Goal: Transaction & Acquisition: Purchase product/service

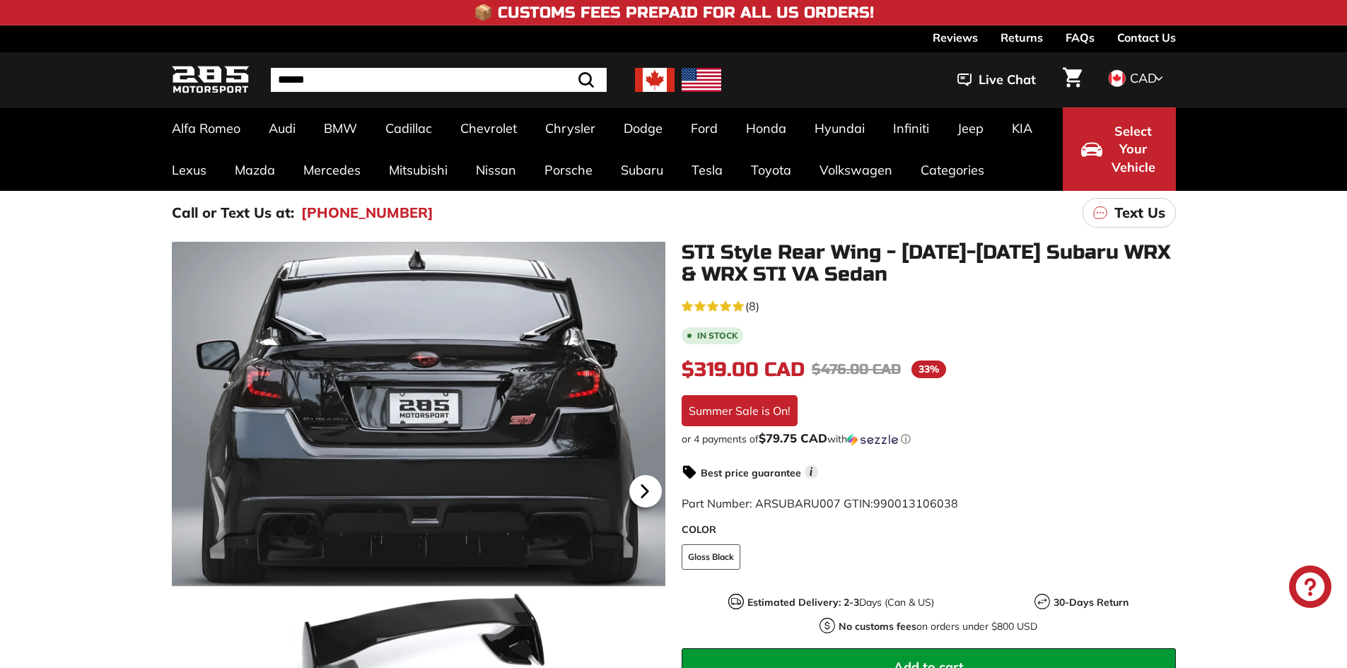
click at [643, 494] on icon at bounding box center [644, 491] width 6 height 12
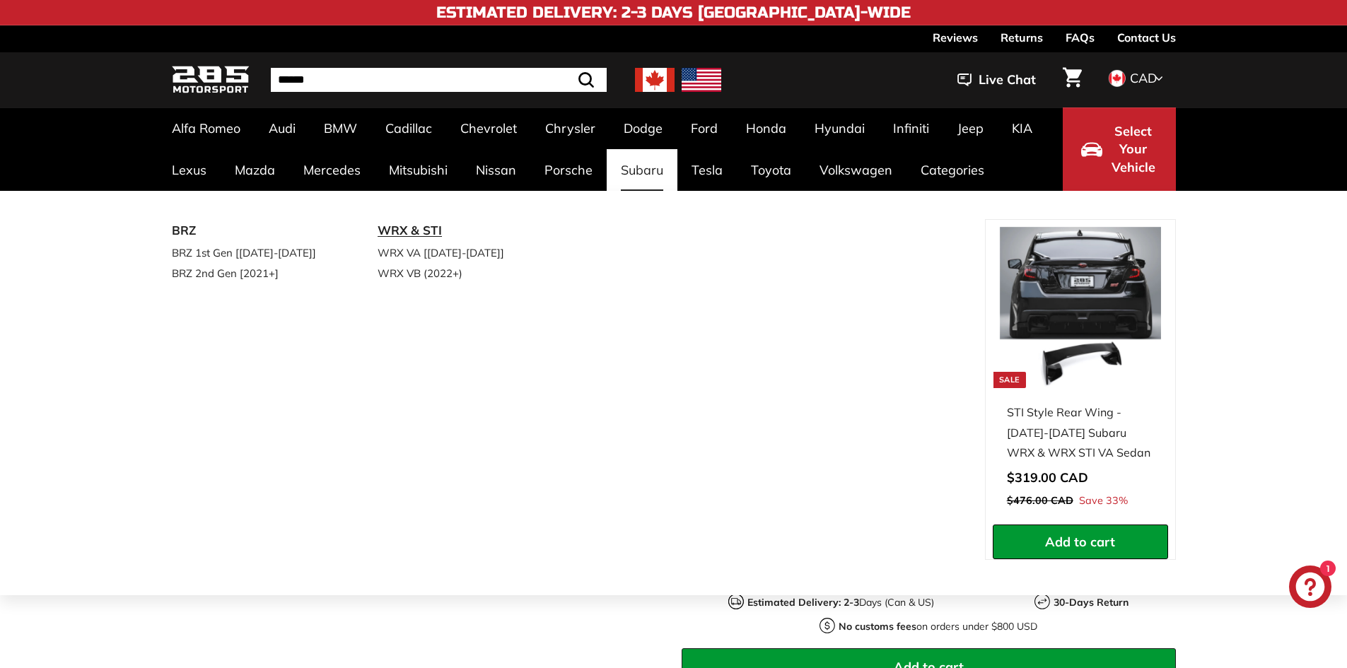
click at [423, 232] on link "WRX & STI" at bounding box center [460, 230] width 167 height 23
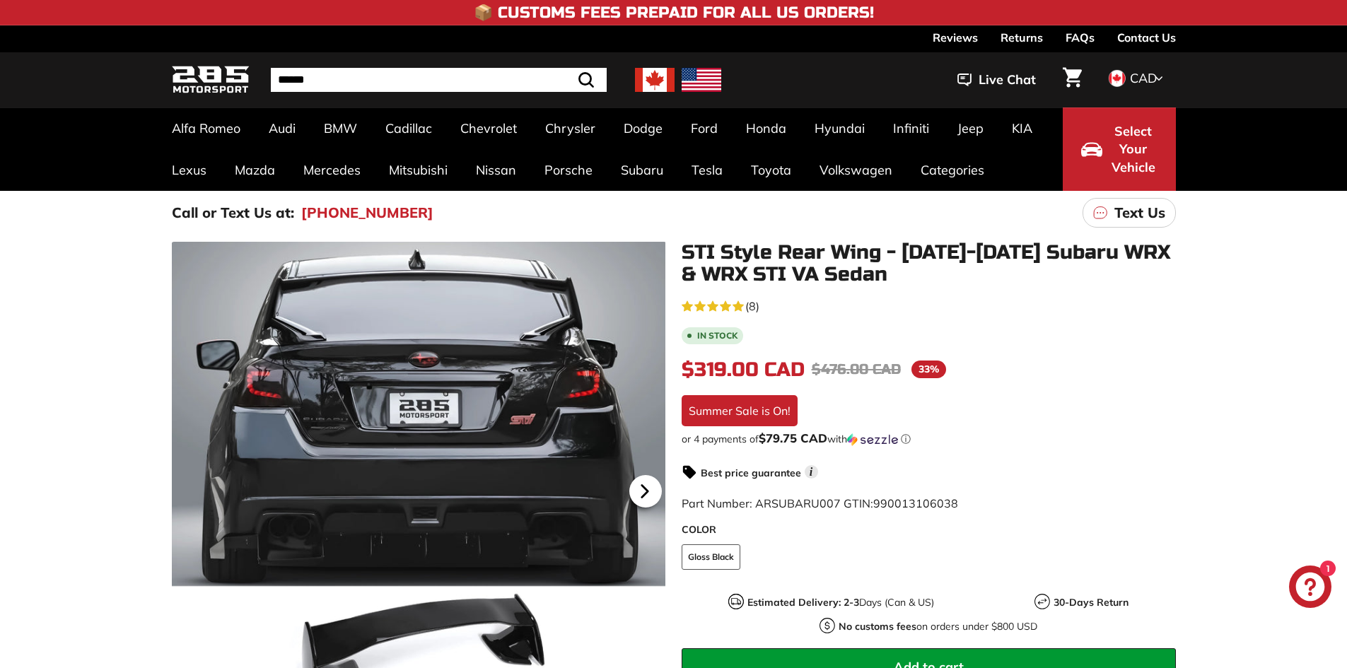
click at [641, 482] on icon at bounding box center [644, 491] width 33 height 33
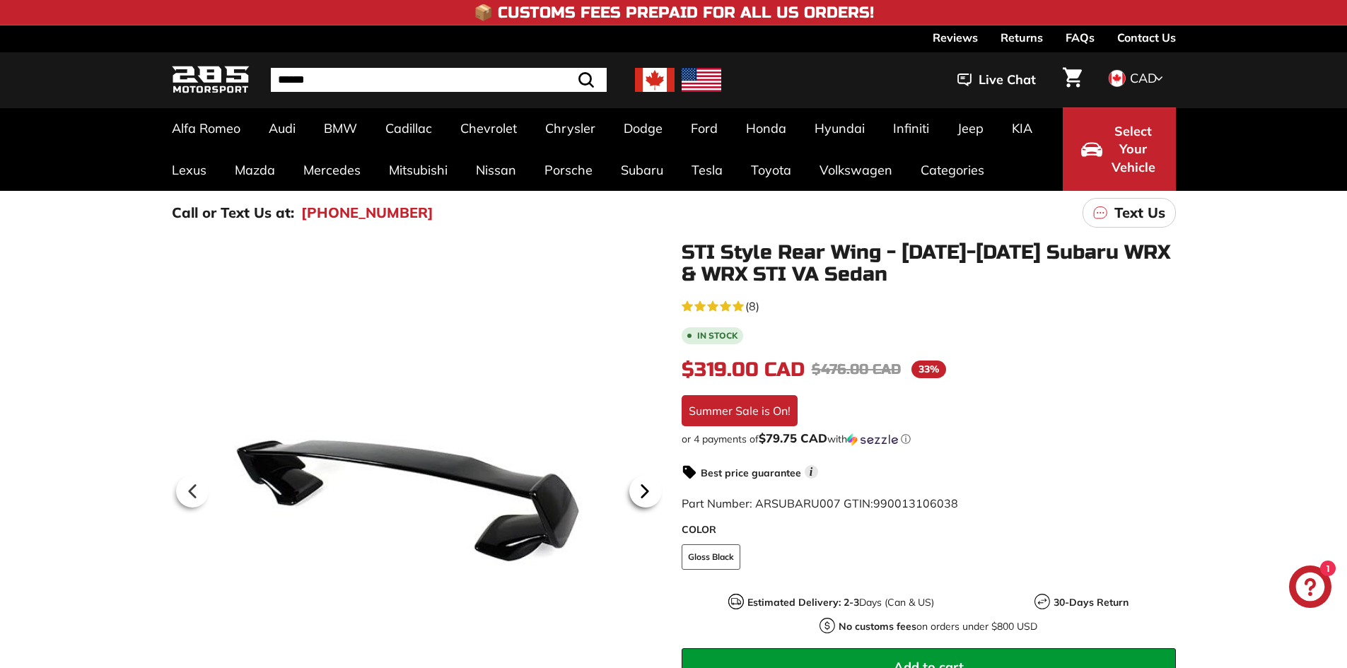
click at [641, 482] on icon at bounding box center [644, 491] width 33 height 33
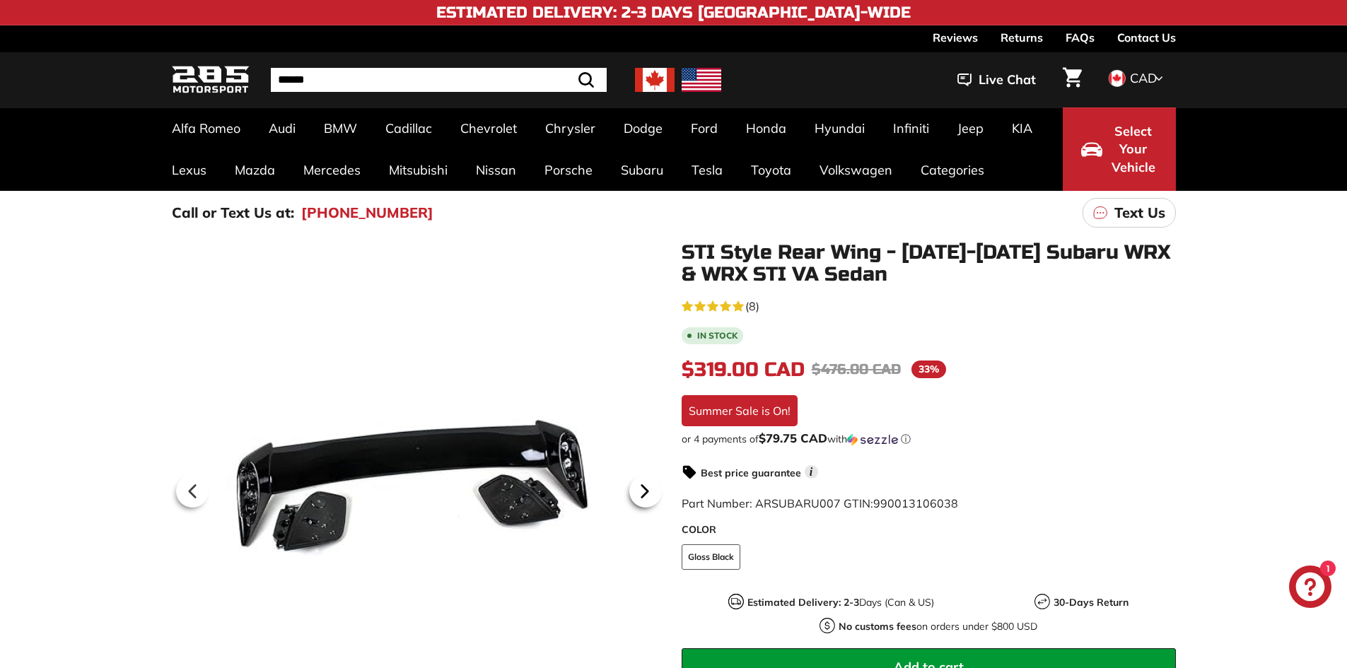
click at [641, 481] on icon at bounding box center [644, 491] width 33 height 33
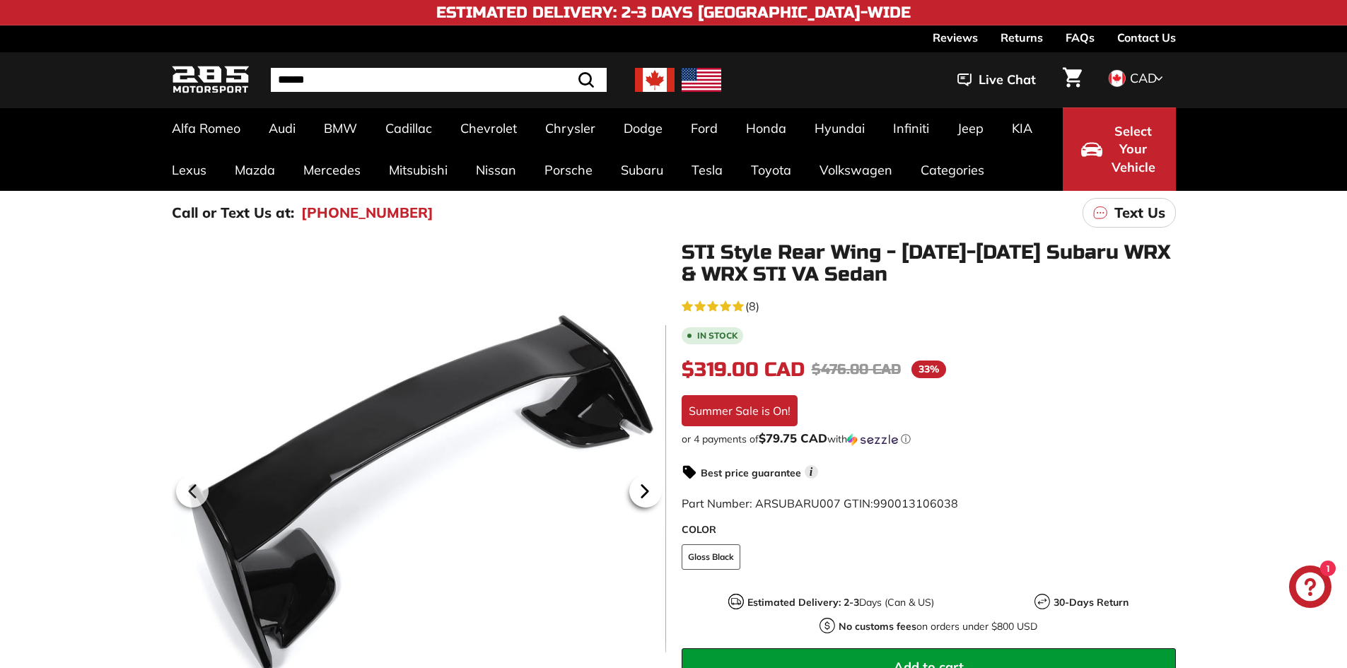
click at [641, 481] on icon at bounding box center [644, 491] width 33 height 33
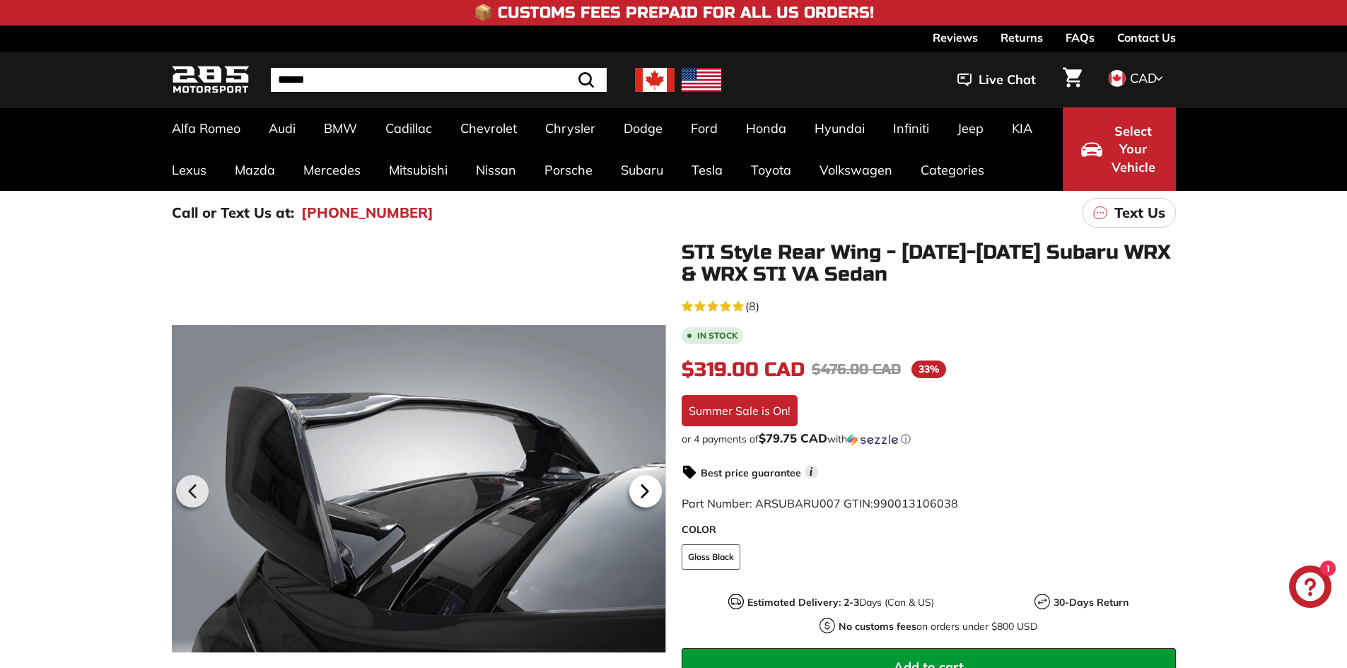
click at [655, 489] on icon at bounding box center [644, 491] width 33 height 33
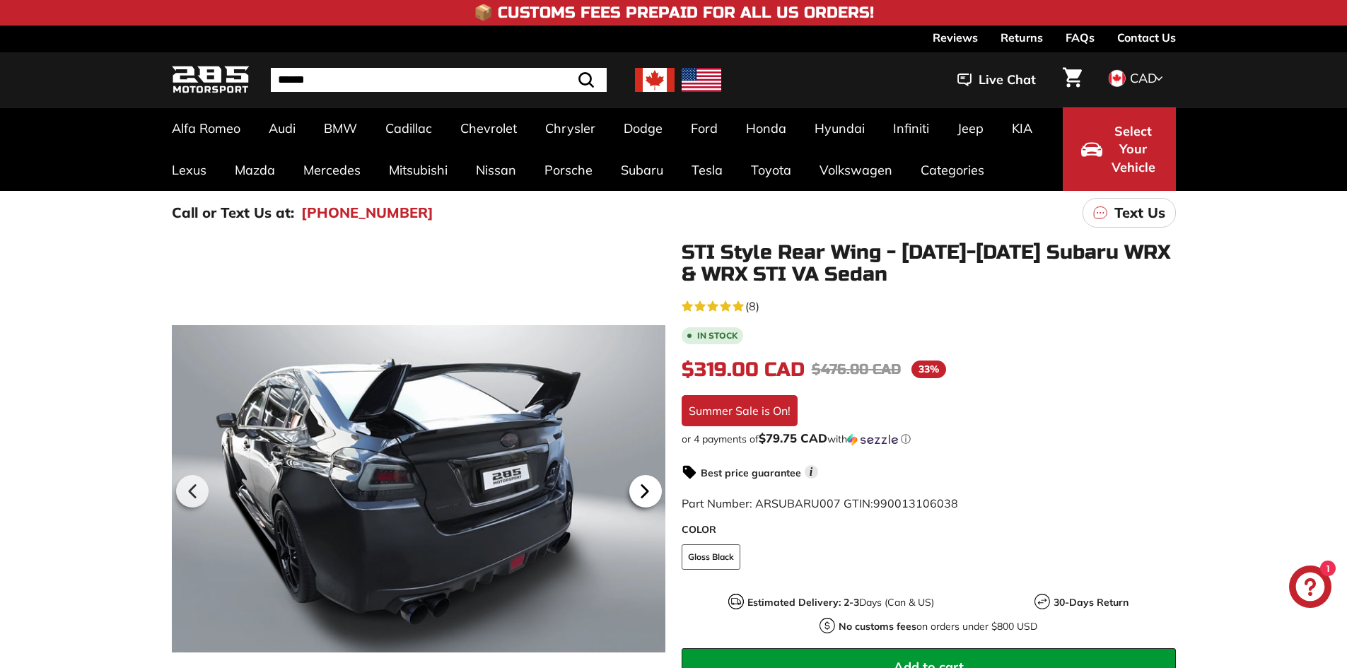
scroll to position [0, 243]
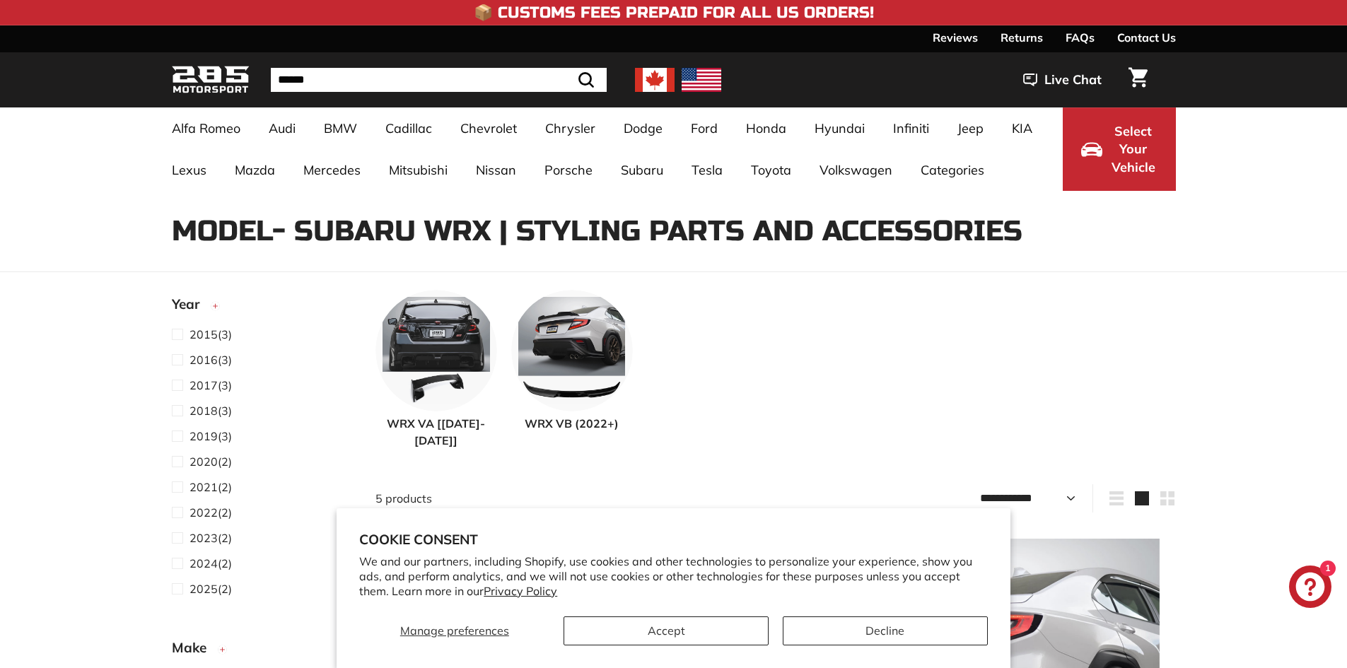
select select "**********"
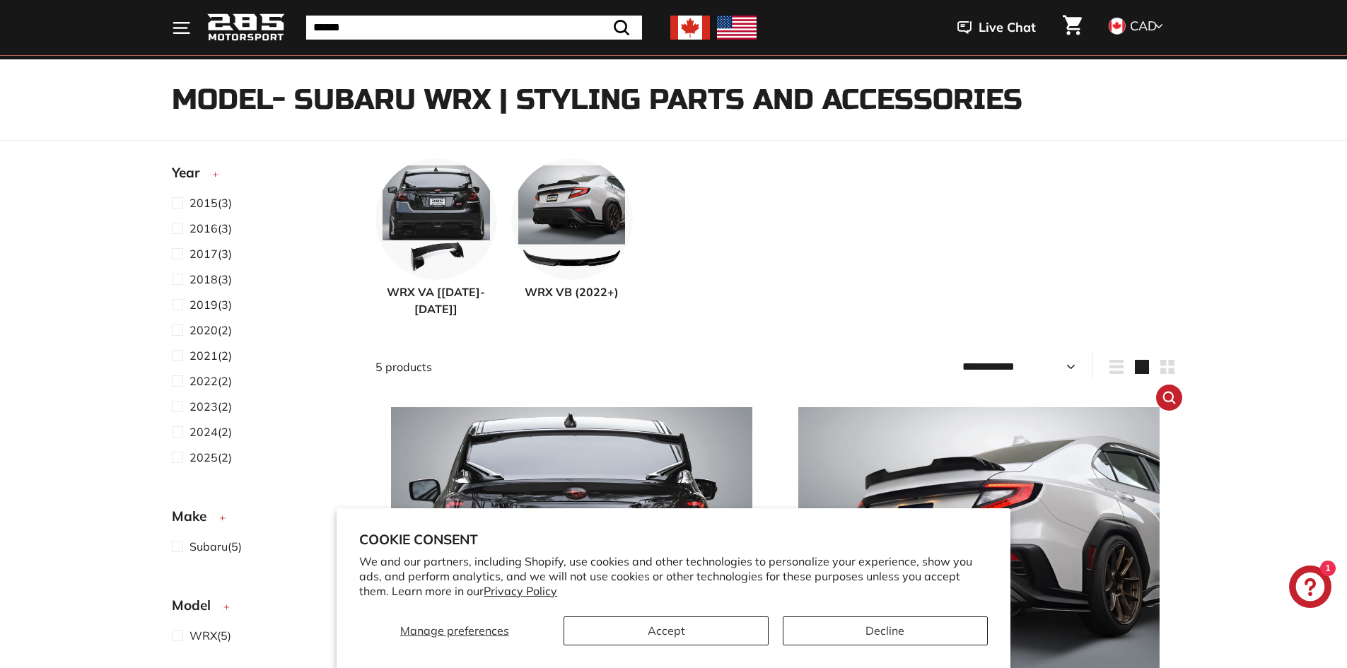
scroll to position [283, 0]
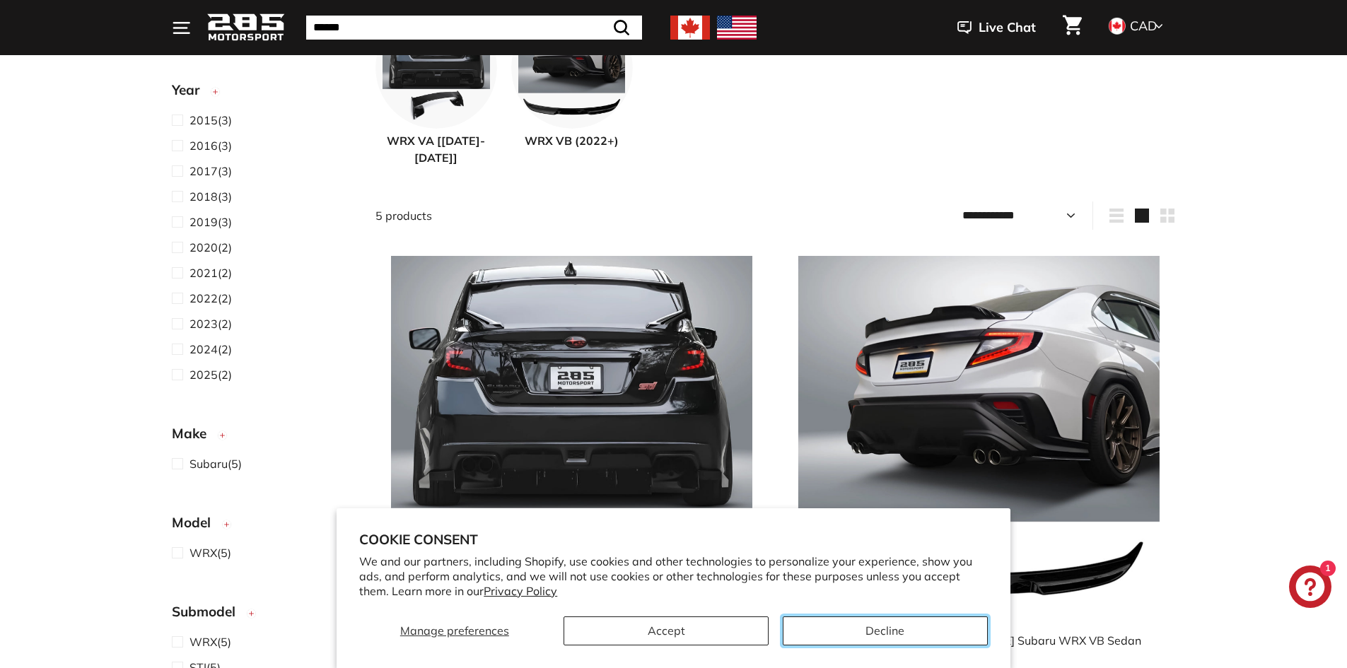
click at [836, 626] on button "Decline" at bounding box center [885, 630] width 205 height 29
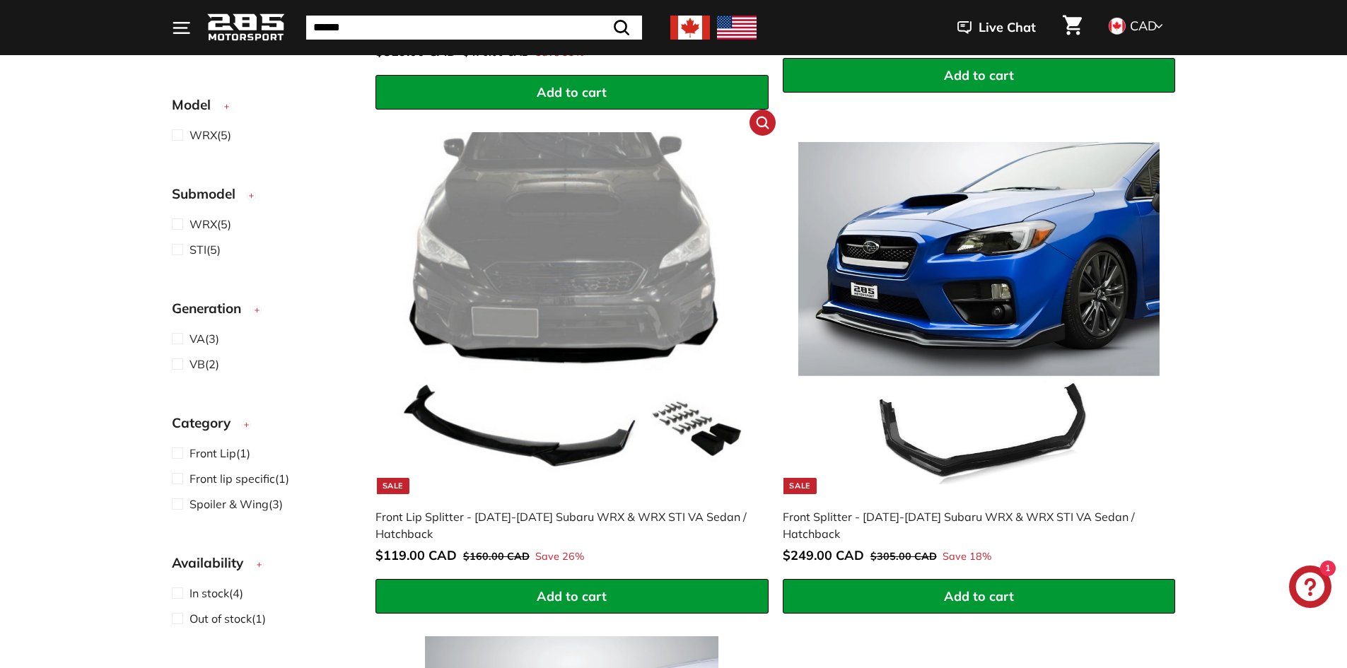
scroll to position [919, 0]
